Goal: Task Accomplishment & Management: Complete application form

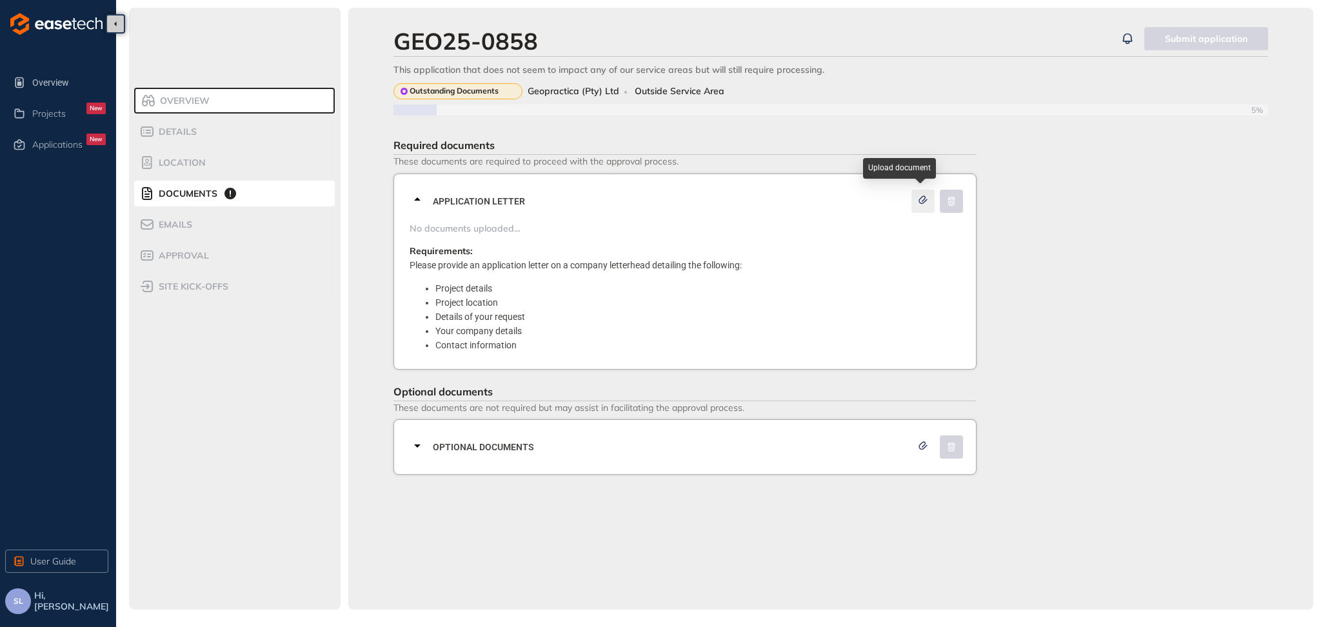
click at [920, 202] on icon "button" at bounding box center [923, 199] width 8 height 7
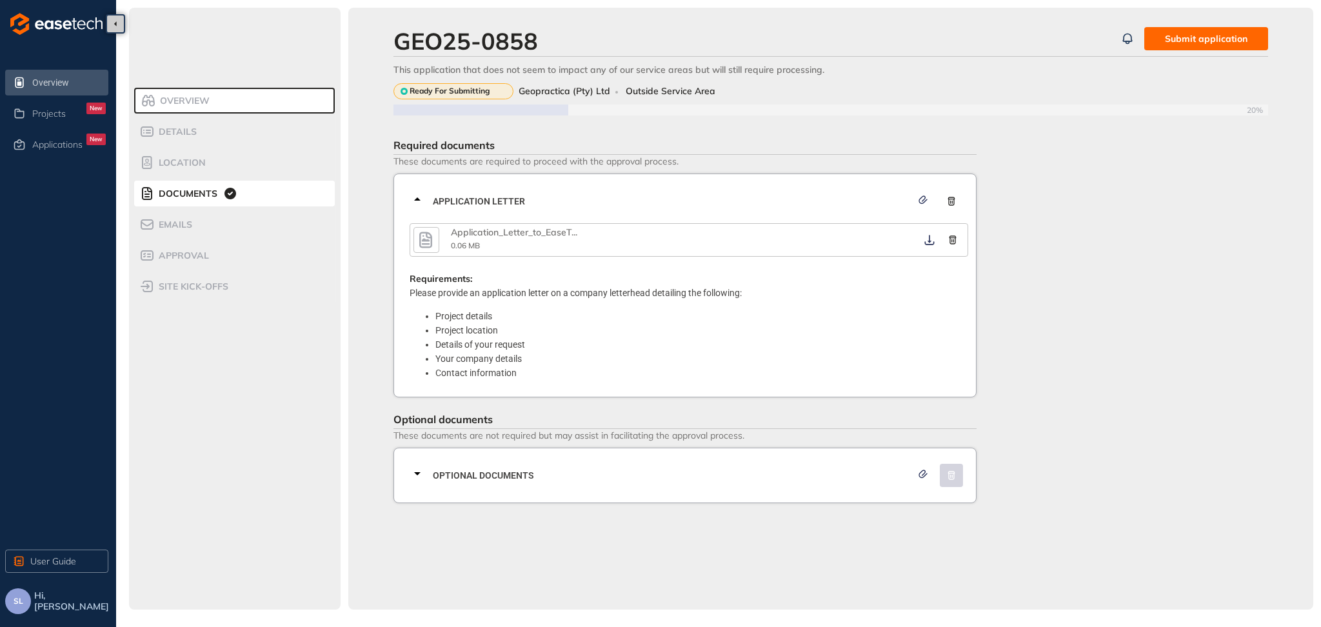
click at [54, 83] on span "Overview" at bounding box center [69, 83] width 74 height 26
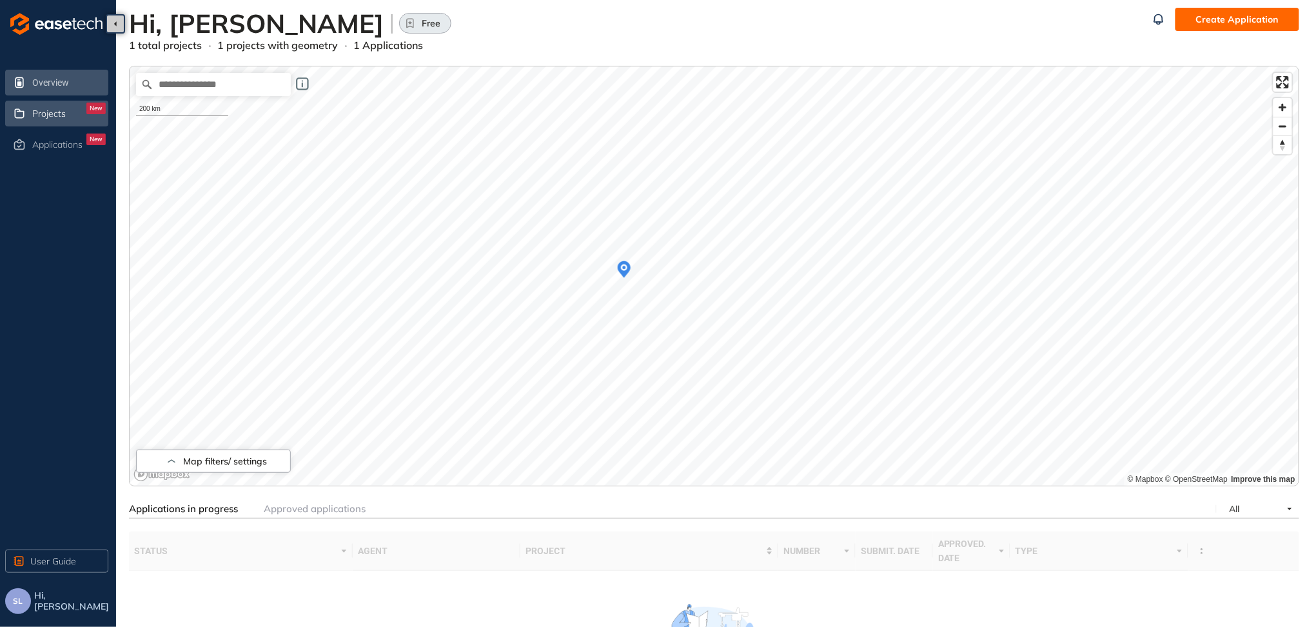
click at [53, 112] on span "Projects" at bounding box center [49, 113] width 34 height 11
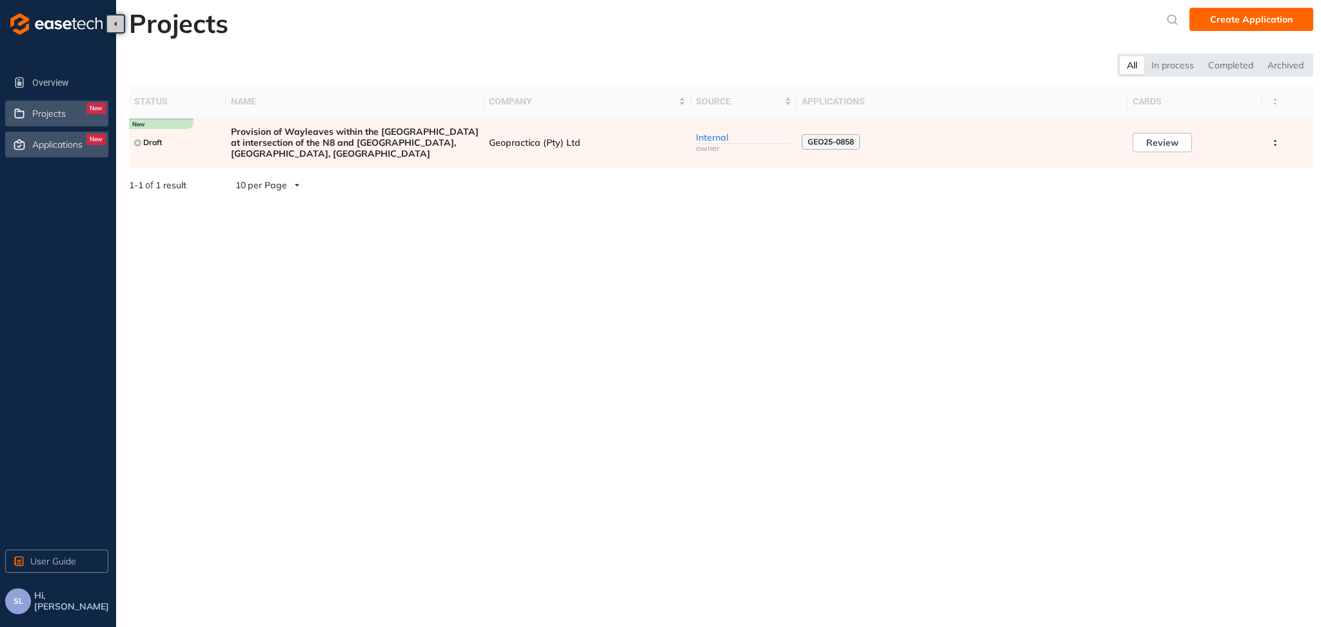
click at [52, 140] on span "Applications" at bounding box center [57, 144] width 50 height 11
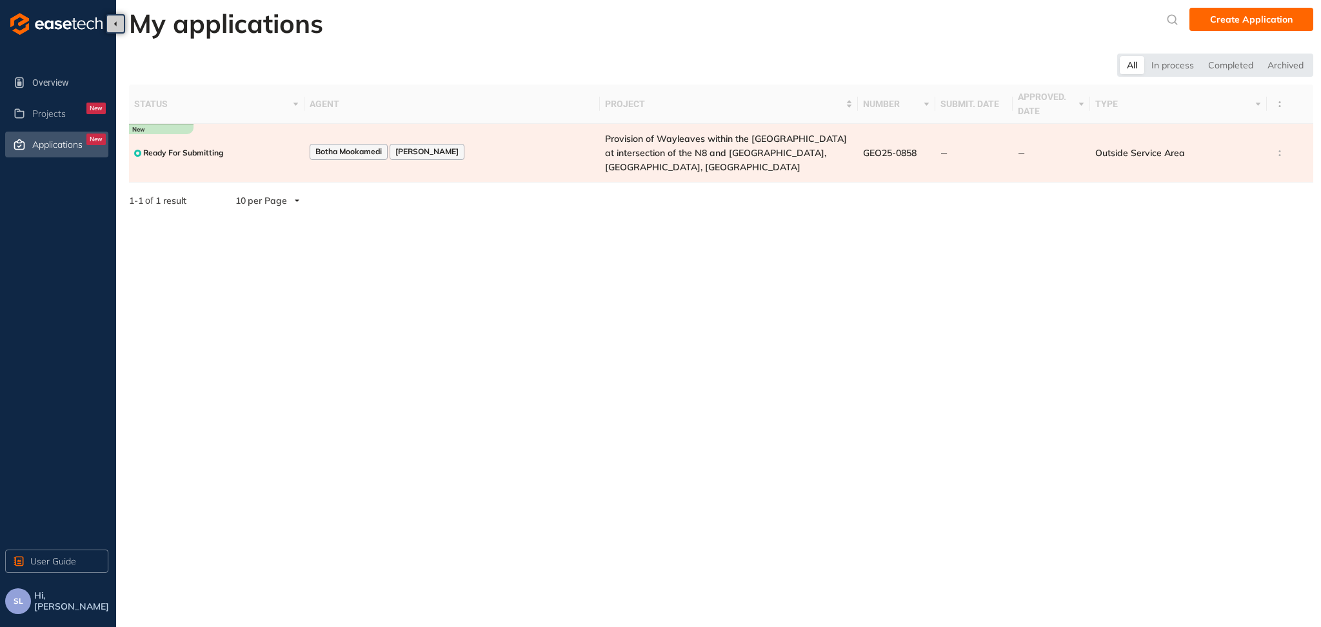
click at [429, 148] on span "[PERSON_NAME]" at bounding box center [426, 151] width 63 height 9
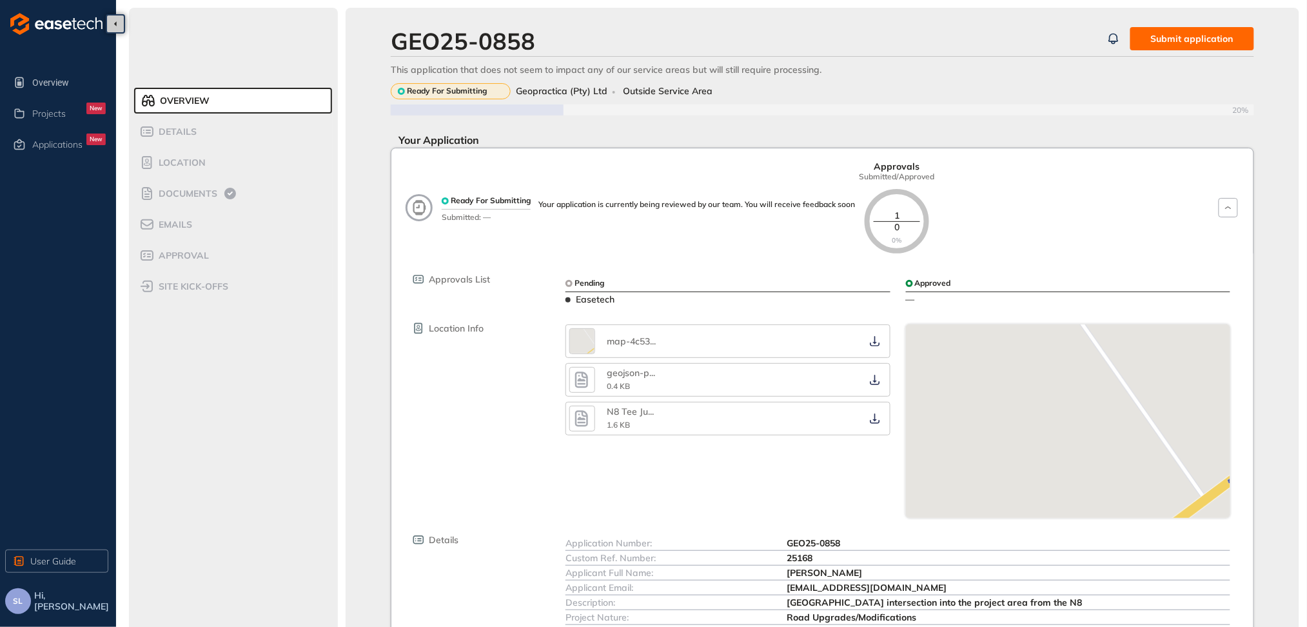
click at [371, 149] on div "GEO25-0858 Submit application This application that does not seem to impact any…" at bounding box center [823, 408] width 954 height 800
click at [475, 91] on span "Ready For Submitting" at bounding box center [447, 90] width 80 height 9
click at [402, 92] on div at bounding box center [401, 91] width 7 height 7
click at [1180, 35] on span "Submit application" at bounding box center [1192, 39] width 83 height 14
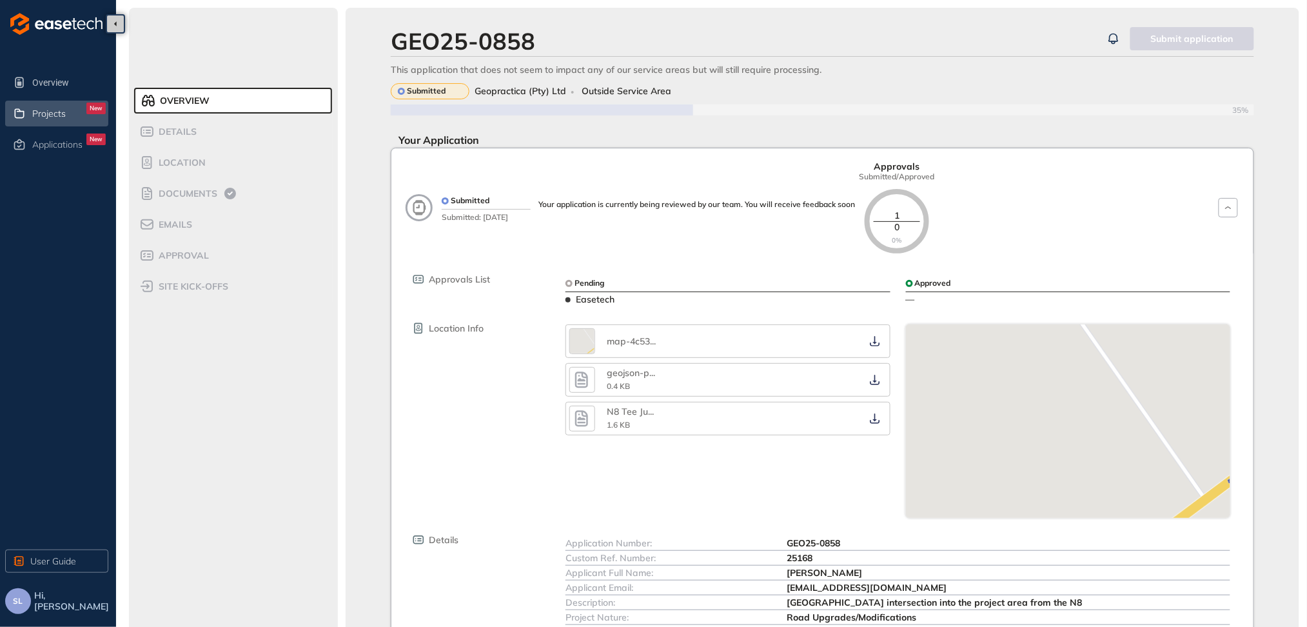
click at [47, 110] on span "Projects" at bounding box center [49, 113] width 34 height 11
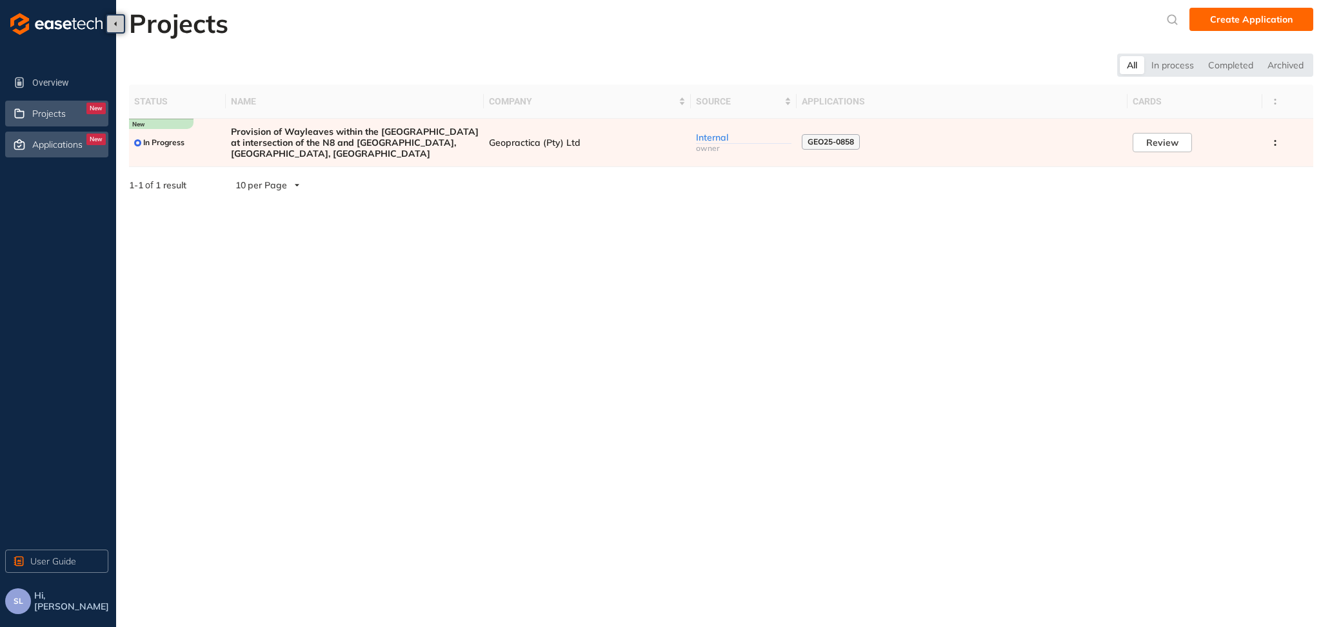
click at [56, 140] on span "Applications" at bounding box center [57, 144] width 50 height 11
